Goal: Navigation & Orientation: Find specific page/section

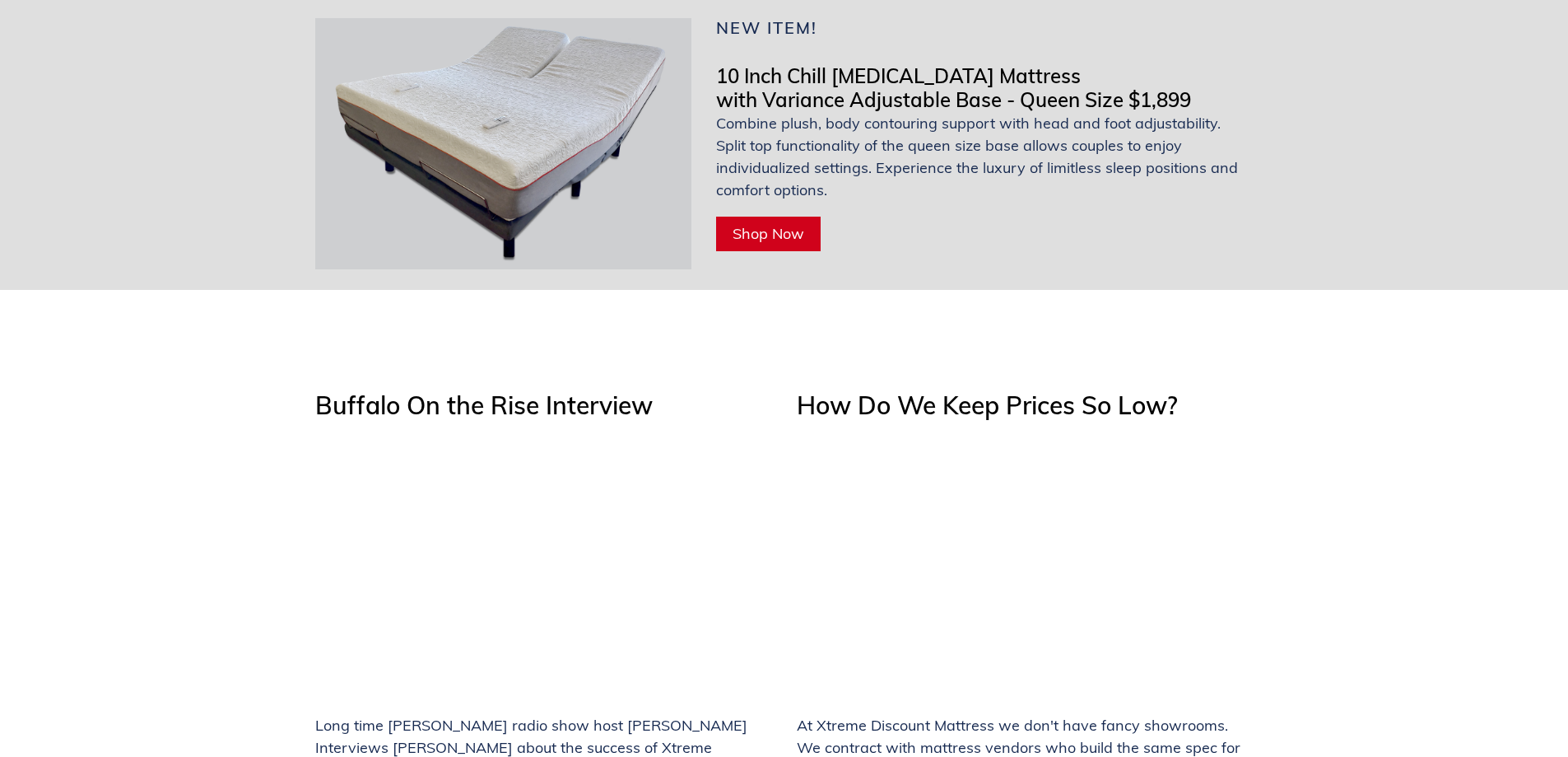
scroll to position [6420, 0]
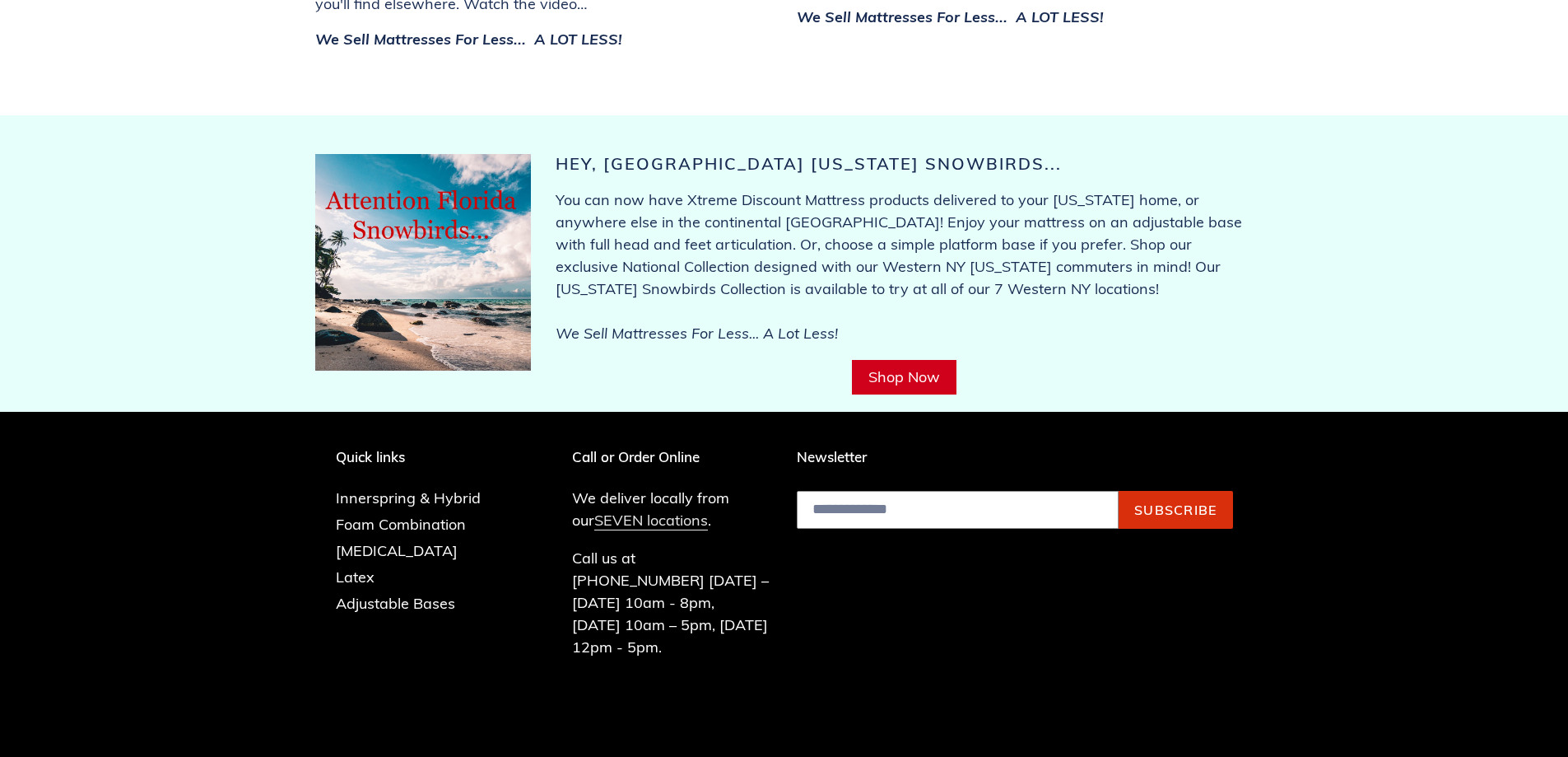
click at [609, 511] on link "SEVEN locations" at bounding box center [650, 521] width 114 height 20
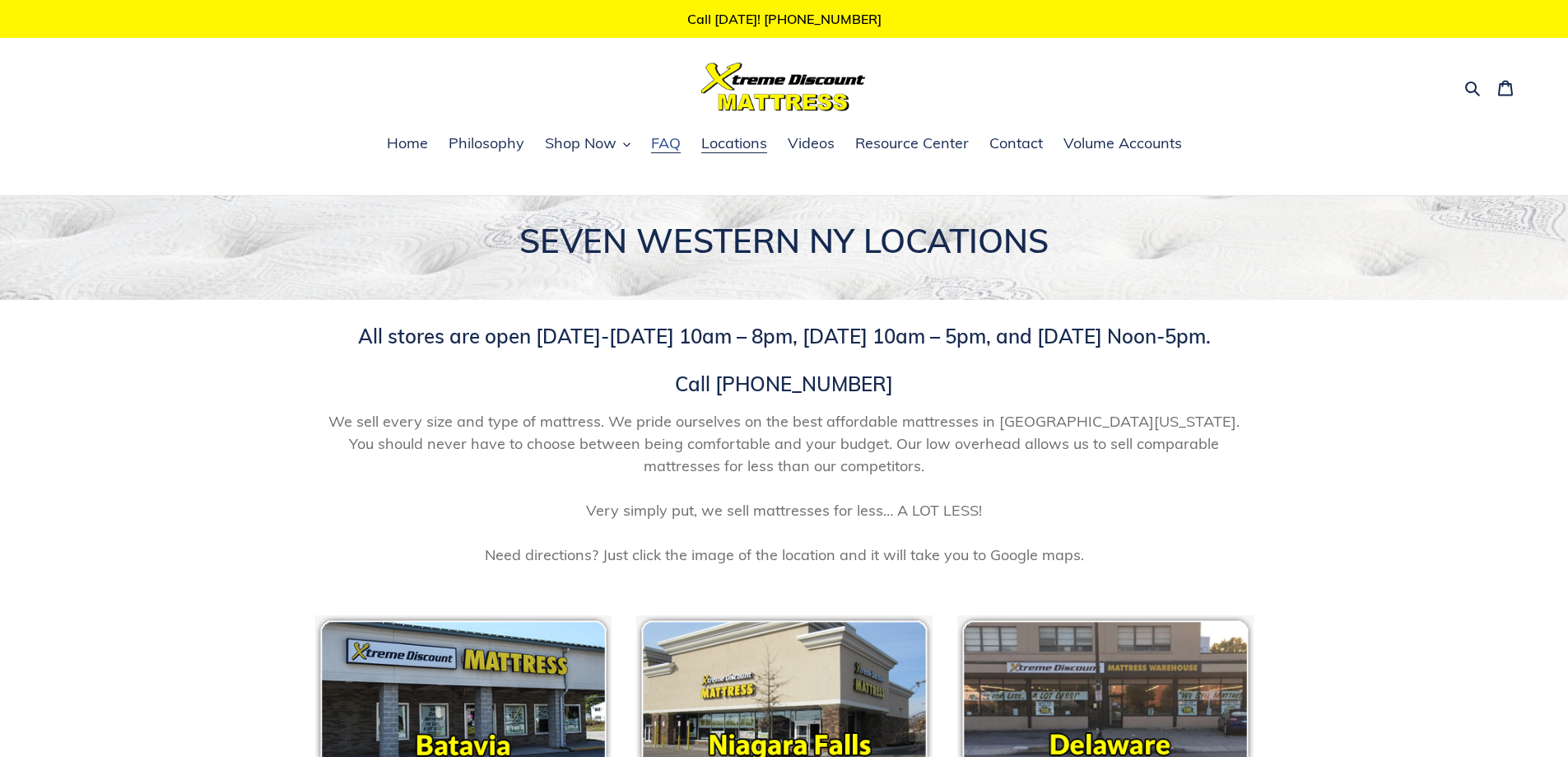
click at [672, 144] on span "FAQ" at bounding box center [666, 144] width 30 height 20
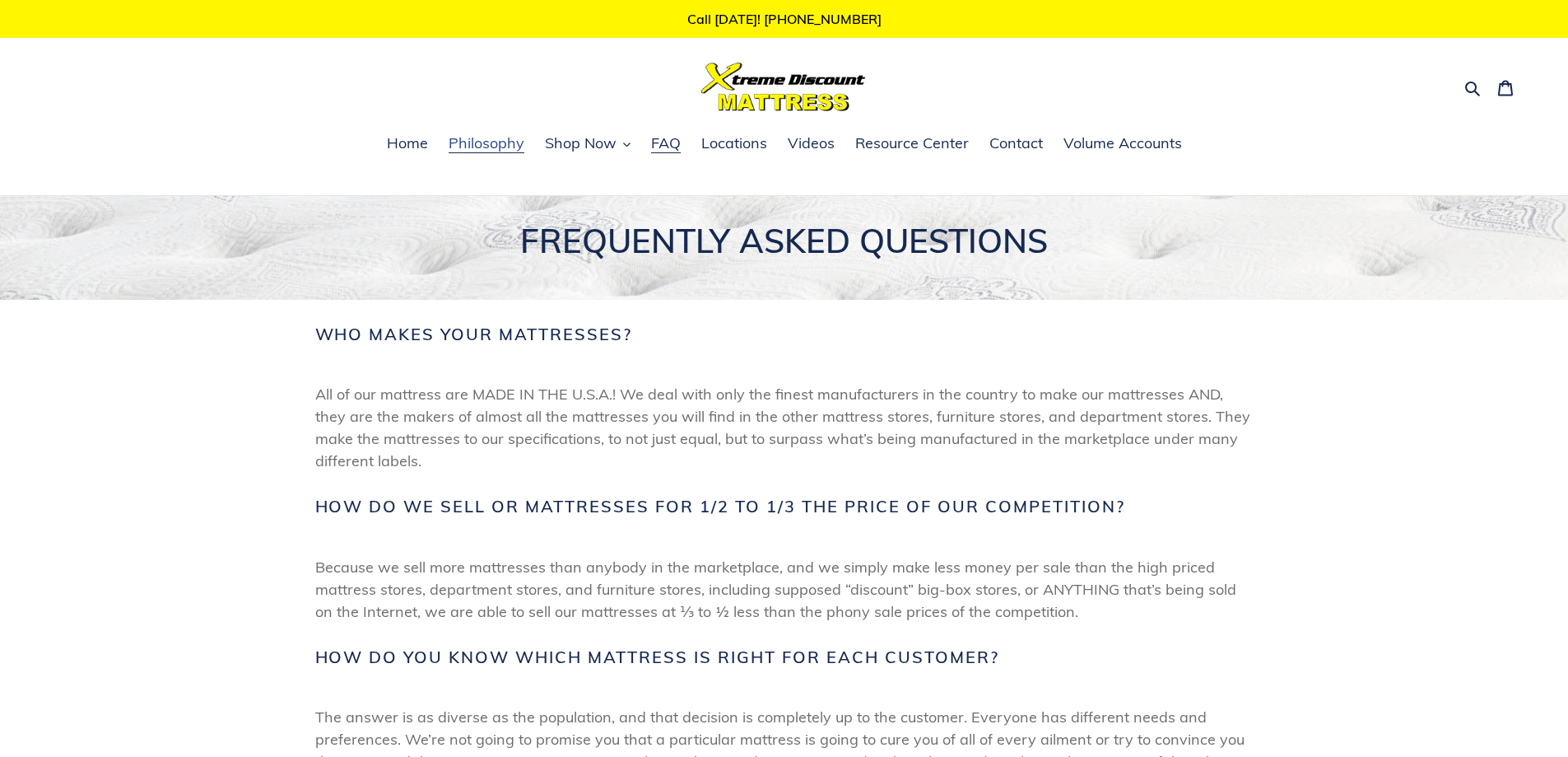
click at [481, 143] on span "Philosophy" at bounding box center [486, 144] width 75 height 20
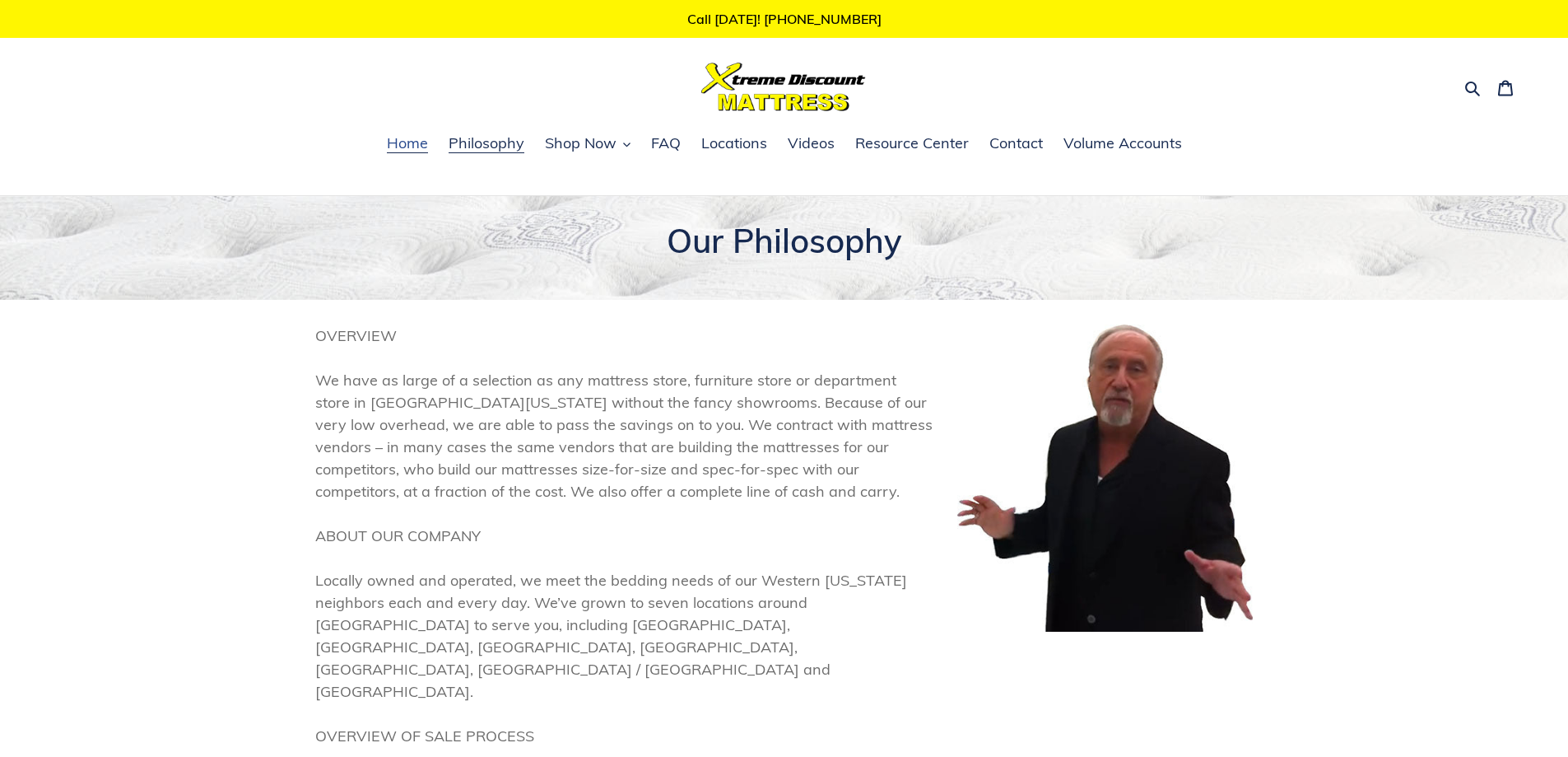
click at [424, 147] on span "Home" at bounding box center [407, 144] width 41 height 20
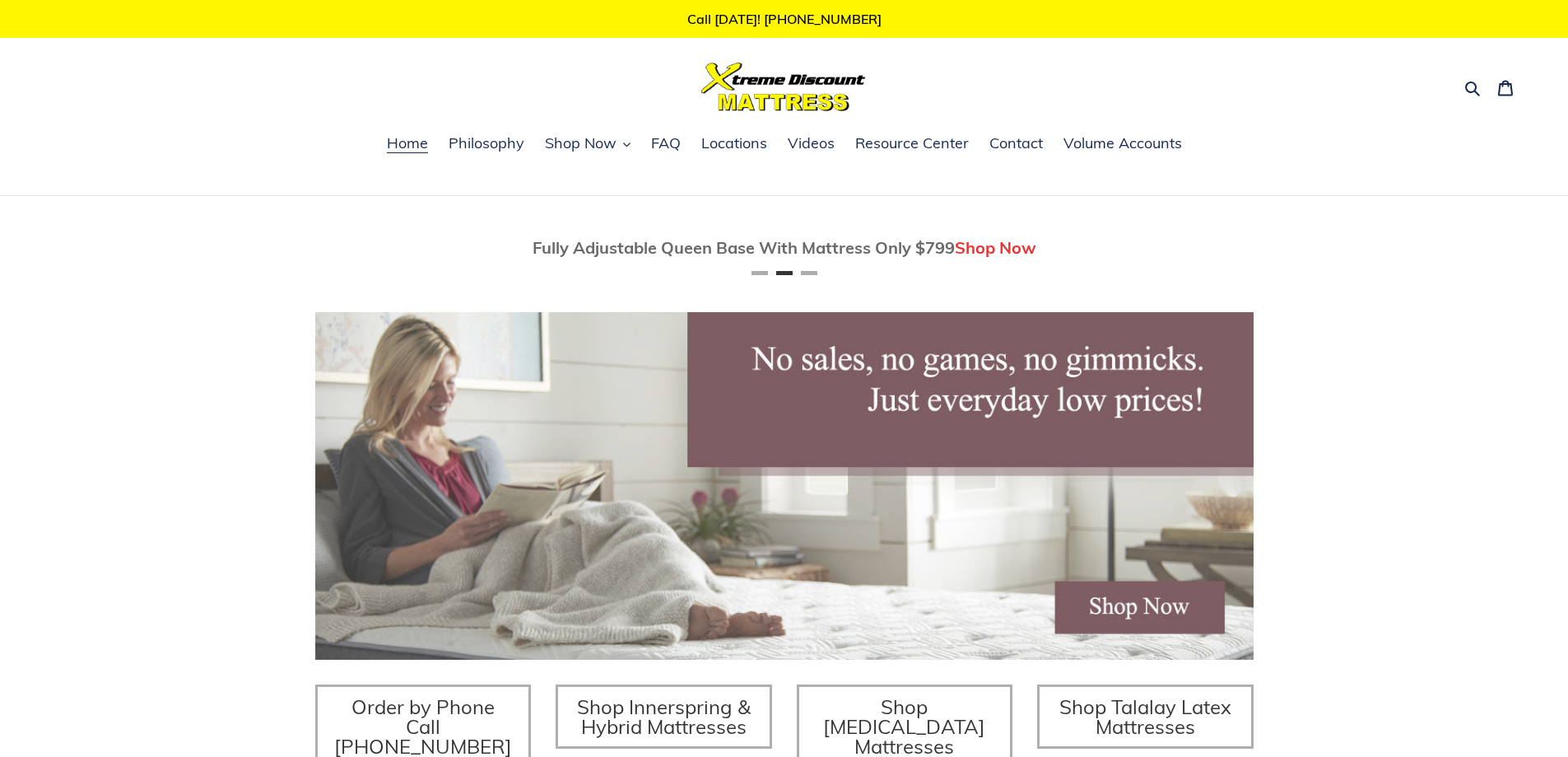
scroll to position [0, 1023]
